Goal: Transaction & Acquisition: Purchase product/service

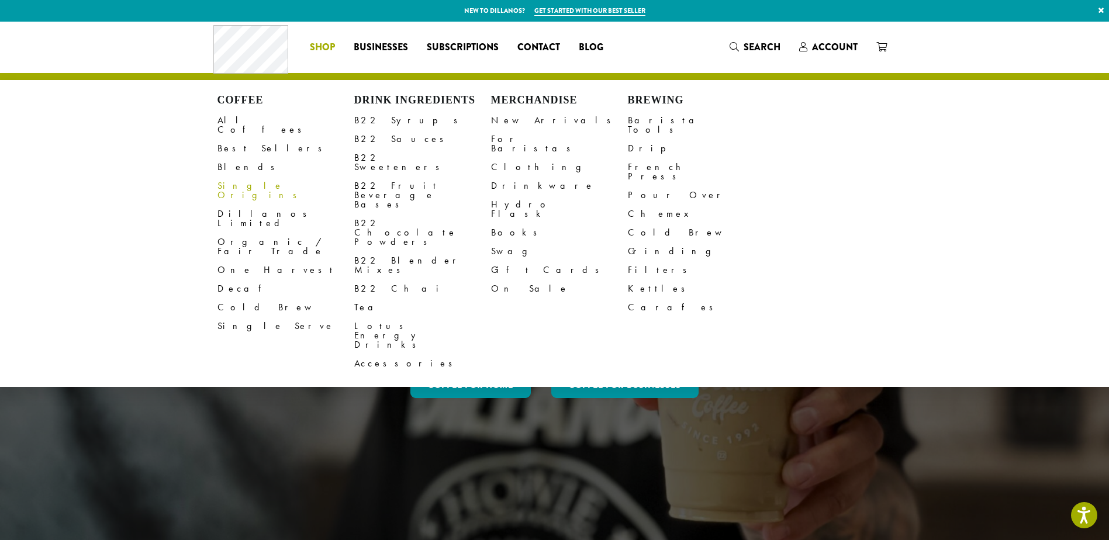
click at [255, 178] on link "Single Origins" at bounding box center [286, 191] width 137 height 28
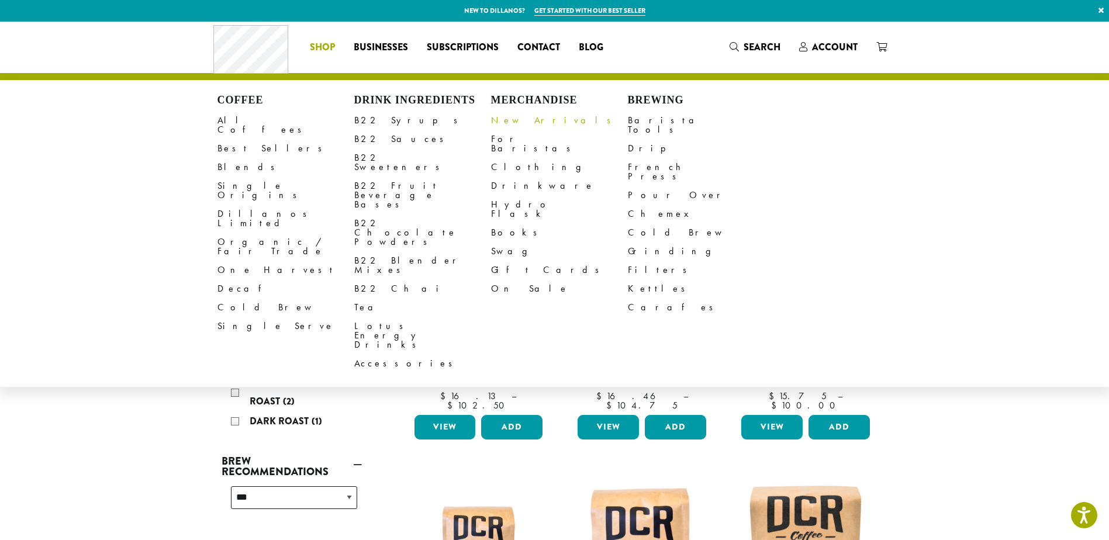
click at [504, 119] on link "New Arrivals" at bounding box center [559, 120] width 137 height 19
